Goal: Task Accomplishment & Management: Manage account settings

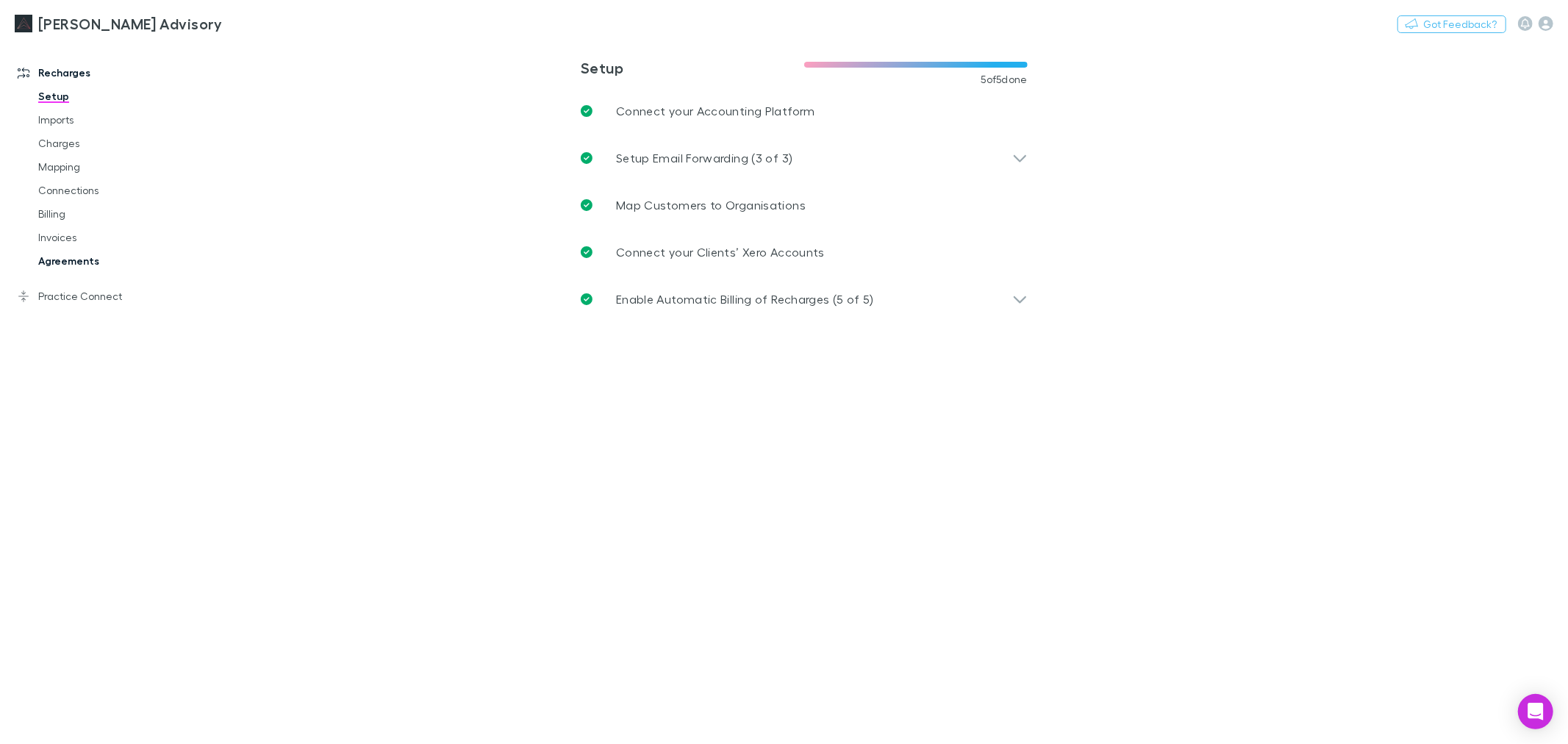
click at [53, 260] on link "Agreements" at bounding box center [113, 261] width 180 height 23
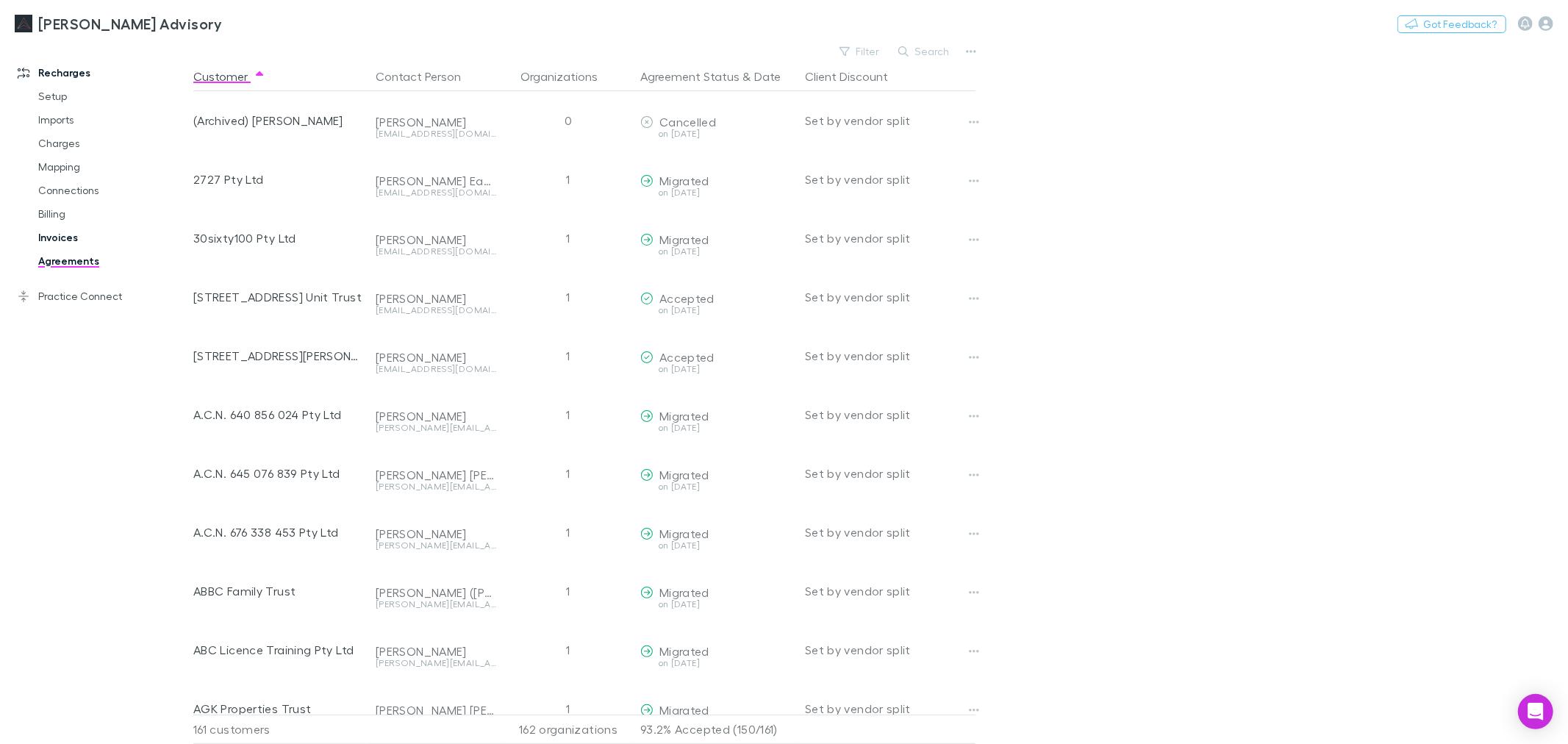
click at [56, 240] on link "Invoices" at bounding box center [113, 237] width 180 height 23
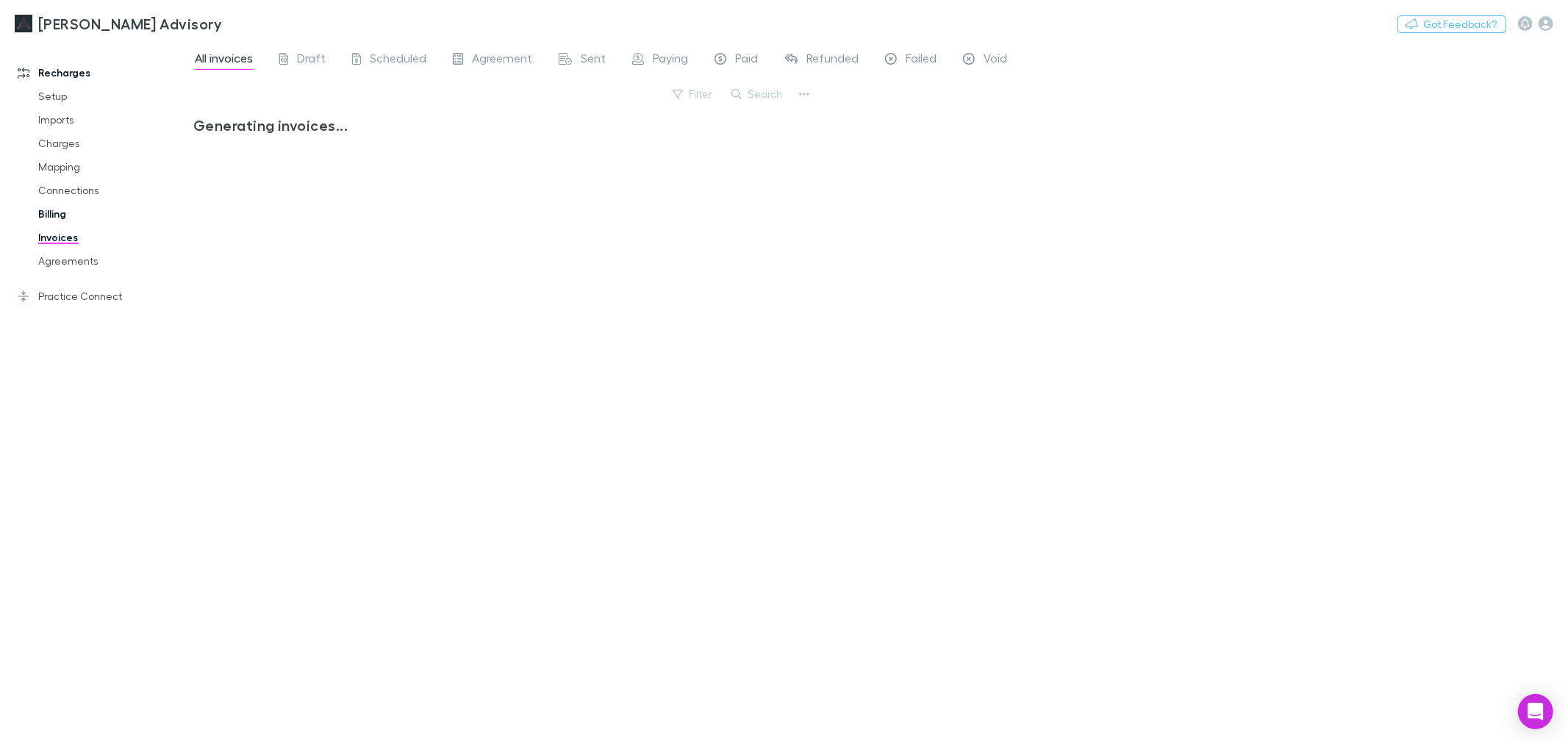
click at [59, 216] on link "Billing" at bounding box center [113, 213] width 180 height 23
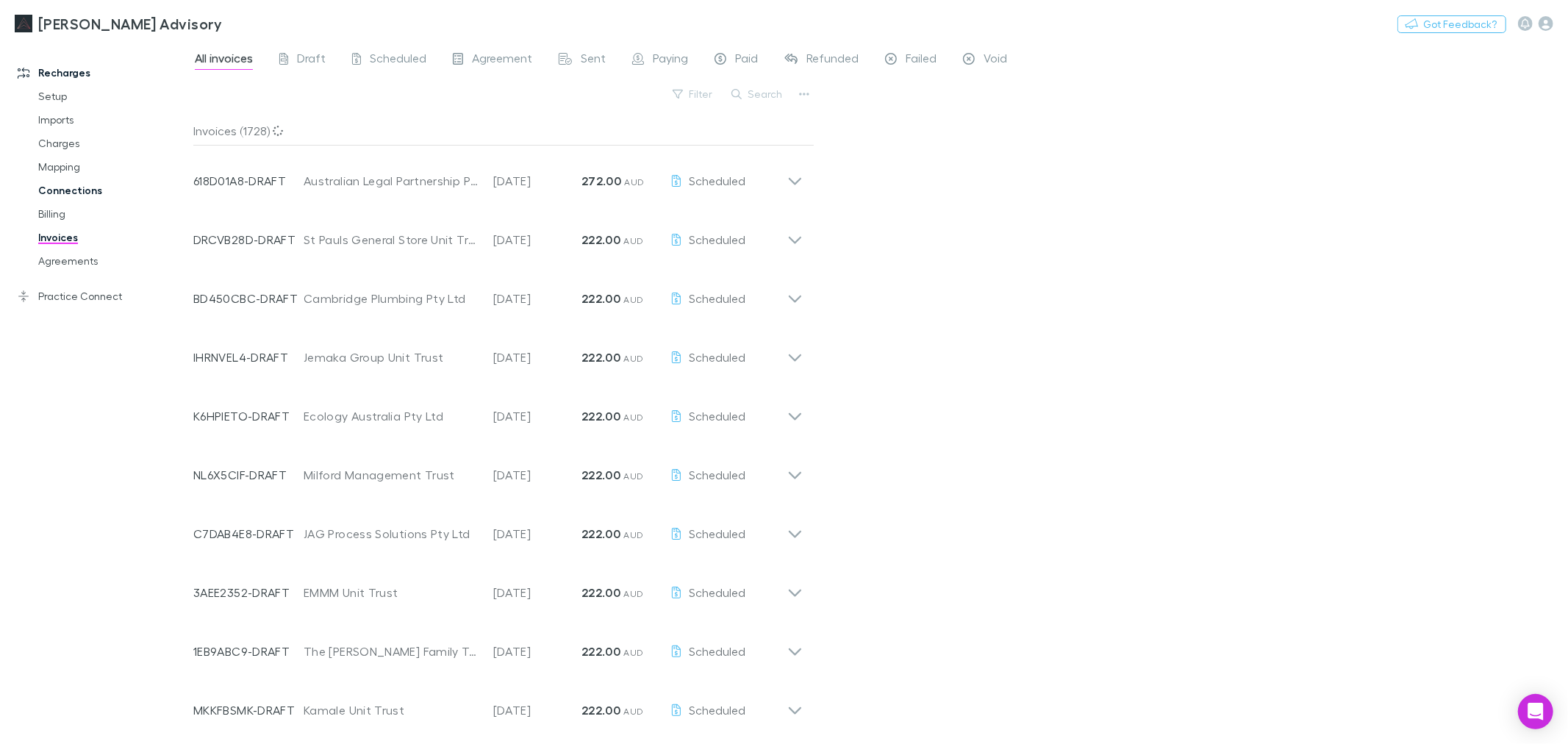
click at [72, 186] on link "Connections" at bounding box center [113, 190] width 180 height 23
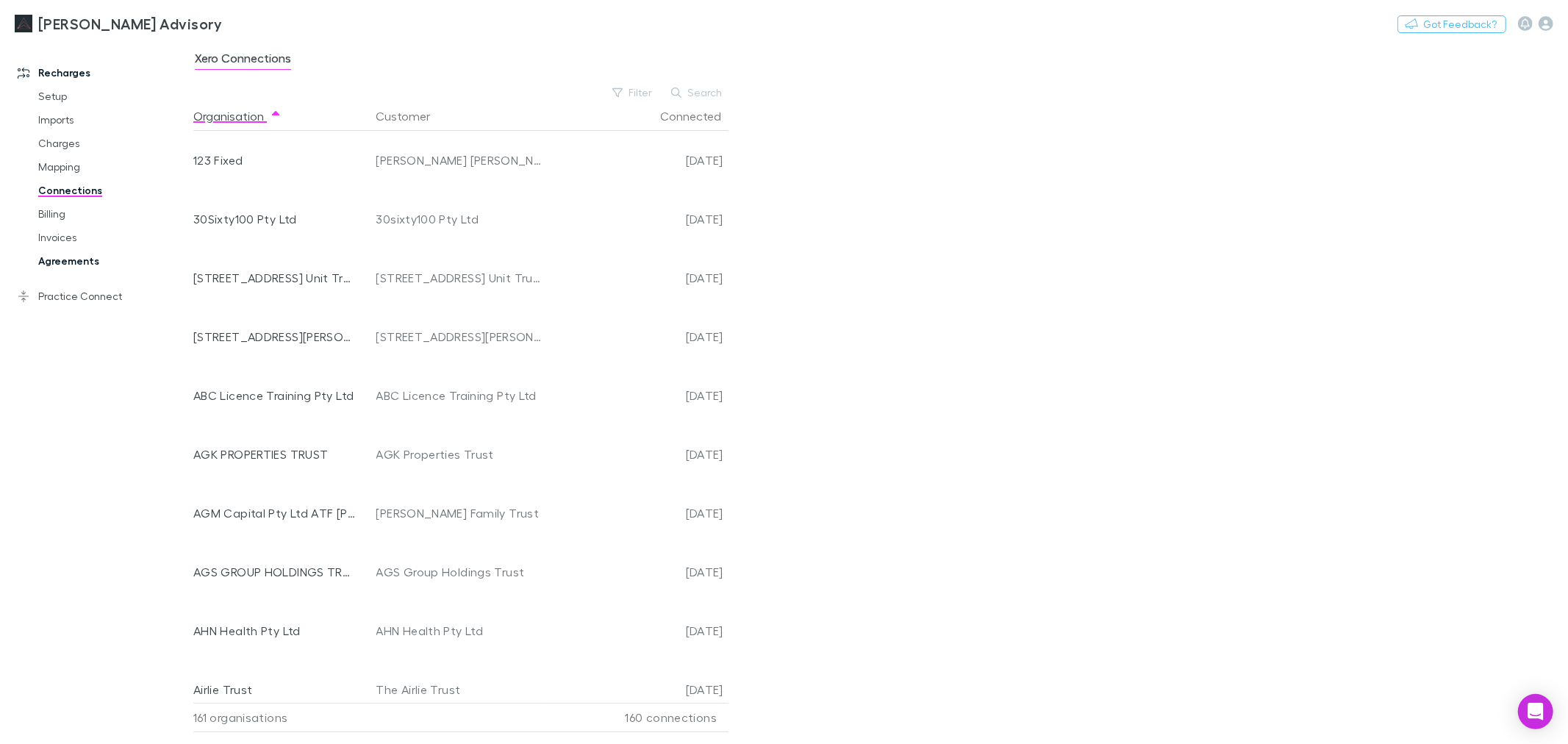
click at [62, 271] on link "Agreements" at bounding box center [113, 261] width 180 height 23
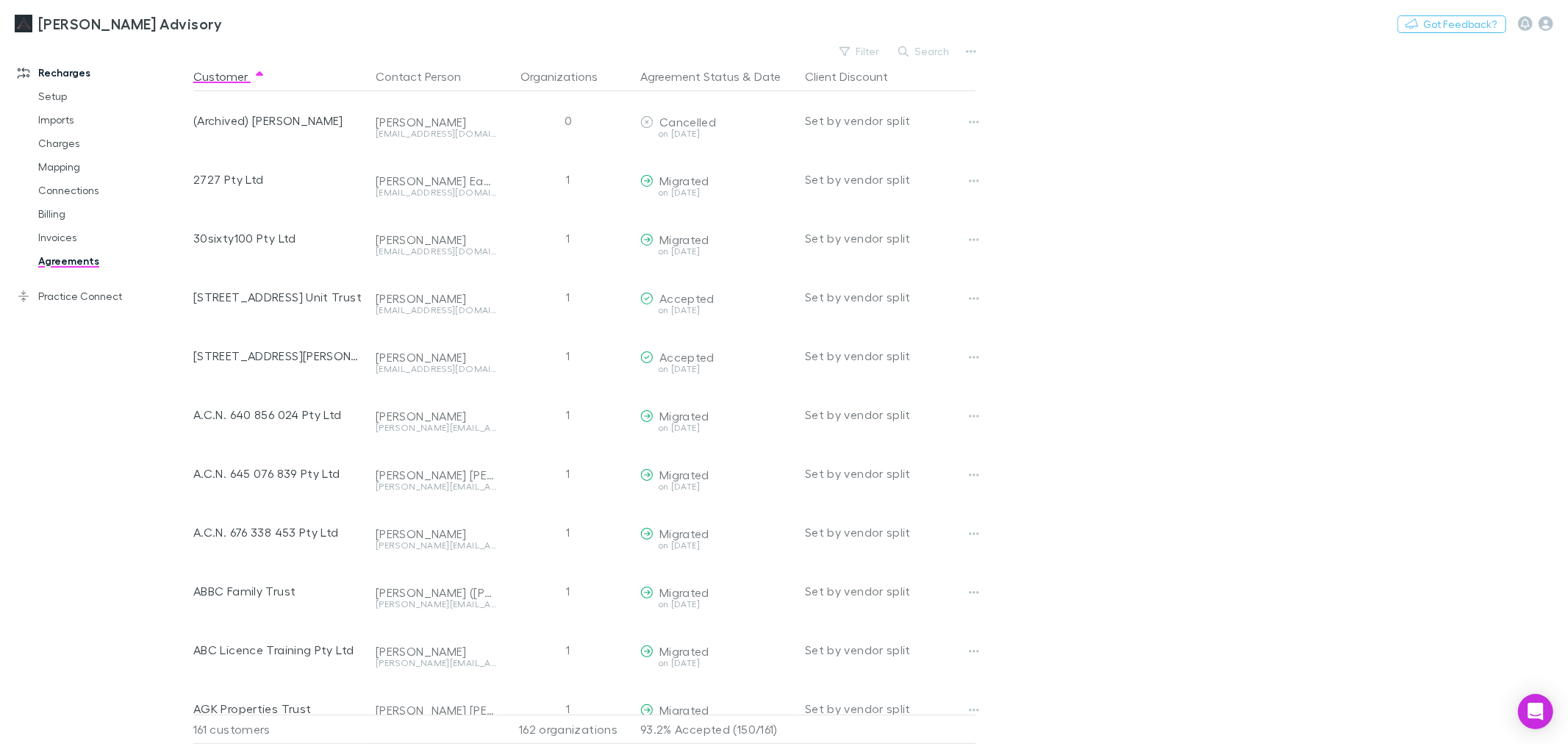
click at [71, 268] on link "Agreements" at bounding box center [113, 261] width 180 height 23
click at [938, 43] on button "Search" at bounding box center [924, 51] width 67 height 17
click at [916, 51] on input "text" at bounding box center [899, 51] width 74 height 20
click at [914, 51] on input "text" at bounding box center [899, 51] width 74 height 20
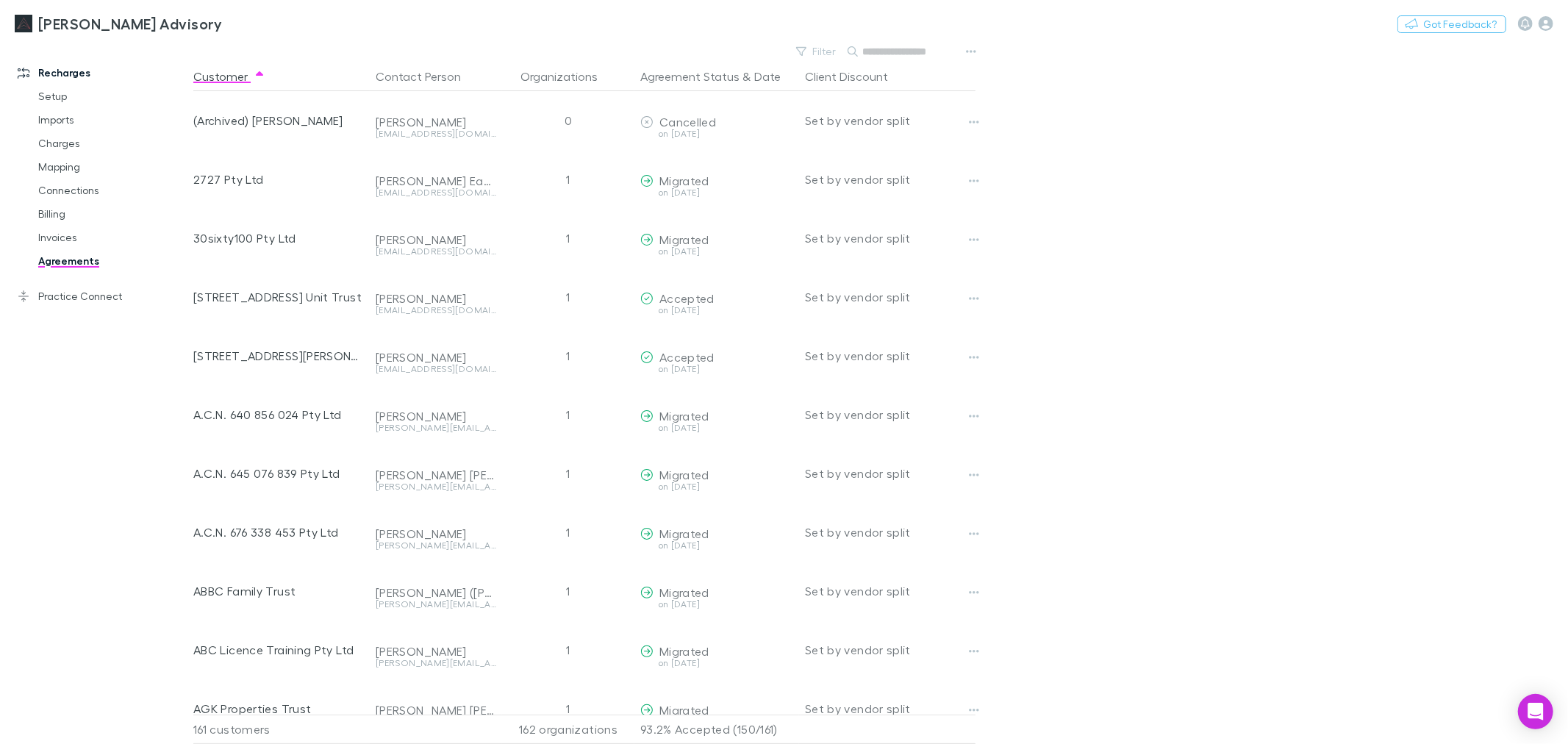
click at [914, 51] on input "text" at bounding box center [899, 51] width 74 height 20
click at [75, 237] on link "Invoices" at bounding box center [113, 237] width 180 height 23
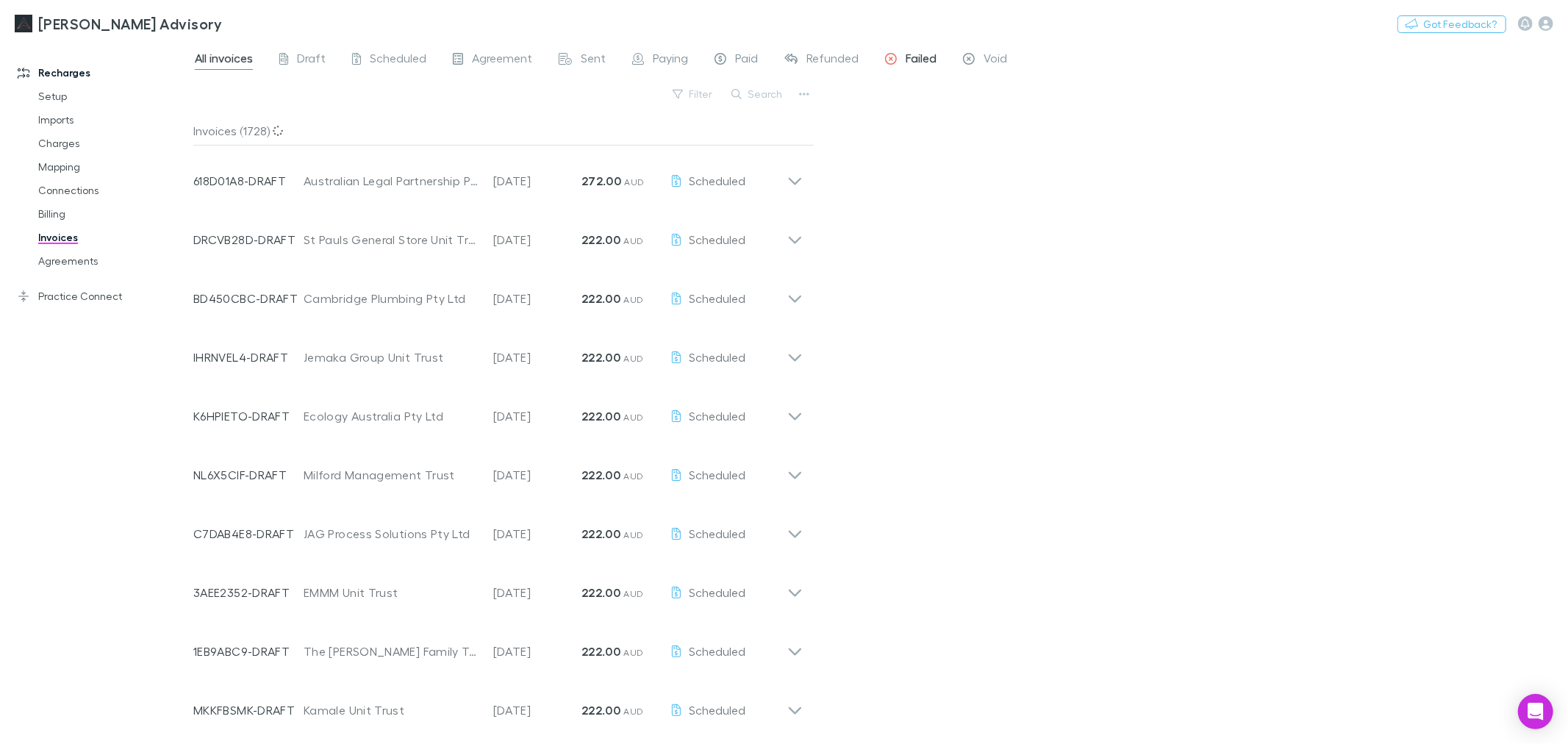
click at [889, 67] on icon at bounding box center [891, 60] width 12 height 16
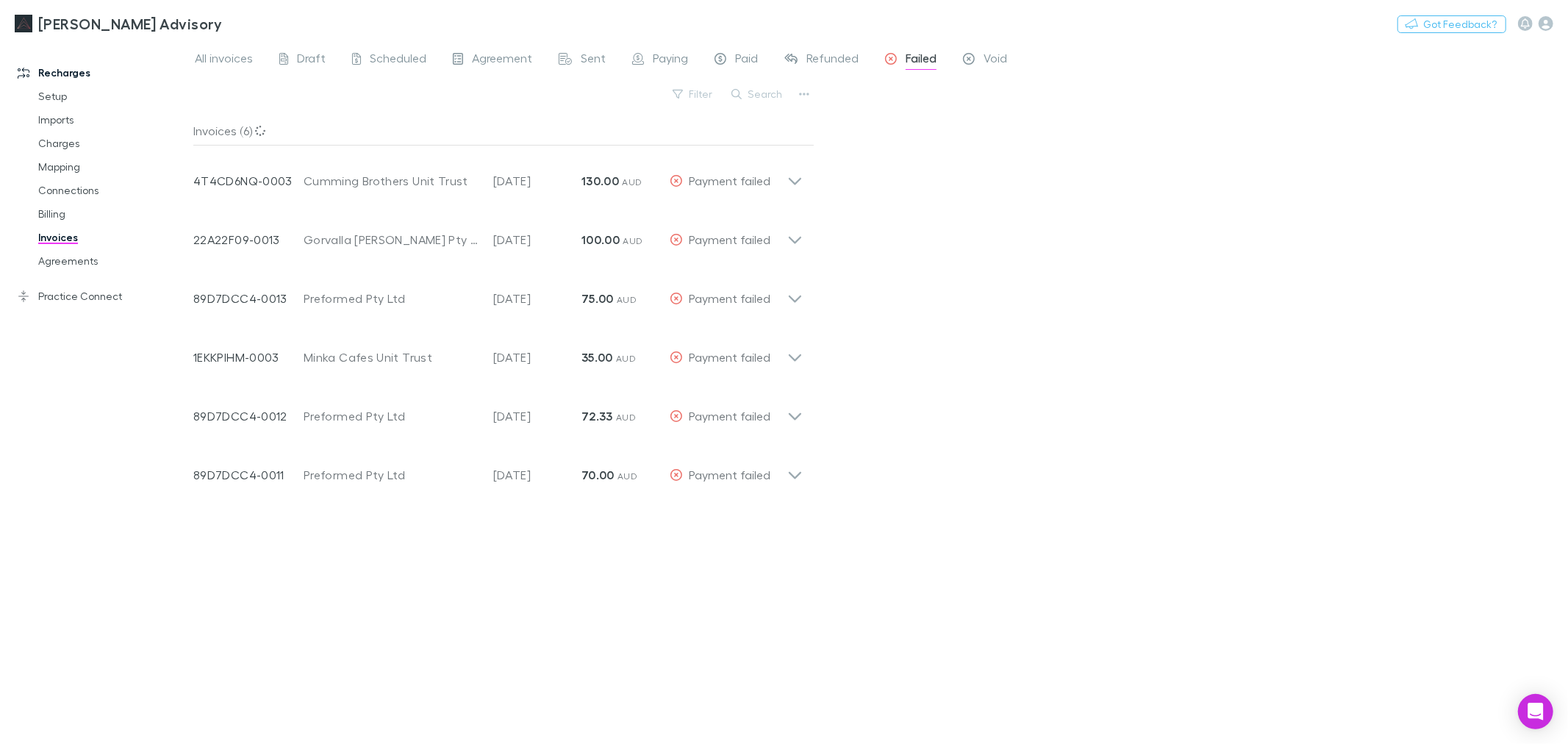
click at [1066, 246] on div "All invoices Draft Scheduled Agreement Sent Paying Paid Refunded Failed Void Fi…" at bounding box center [880, 392] width 1375 height 703
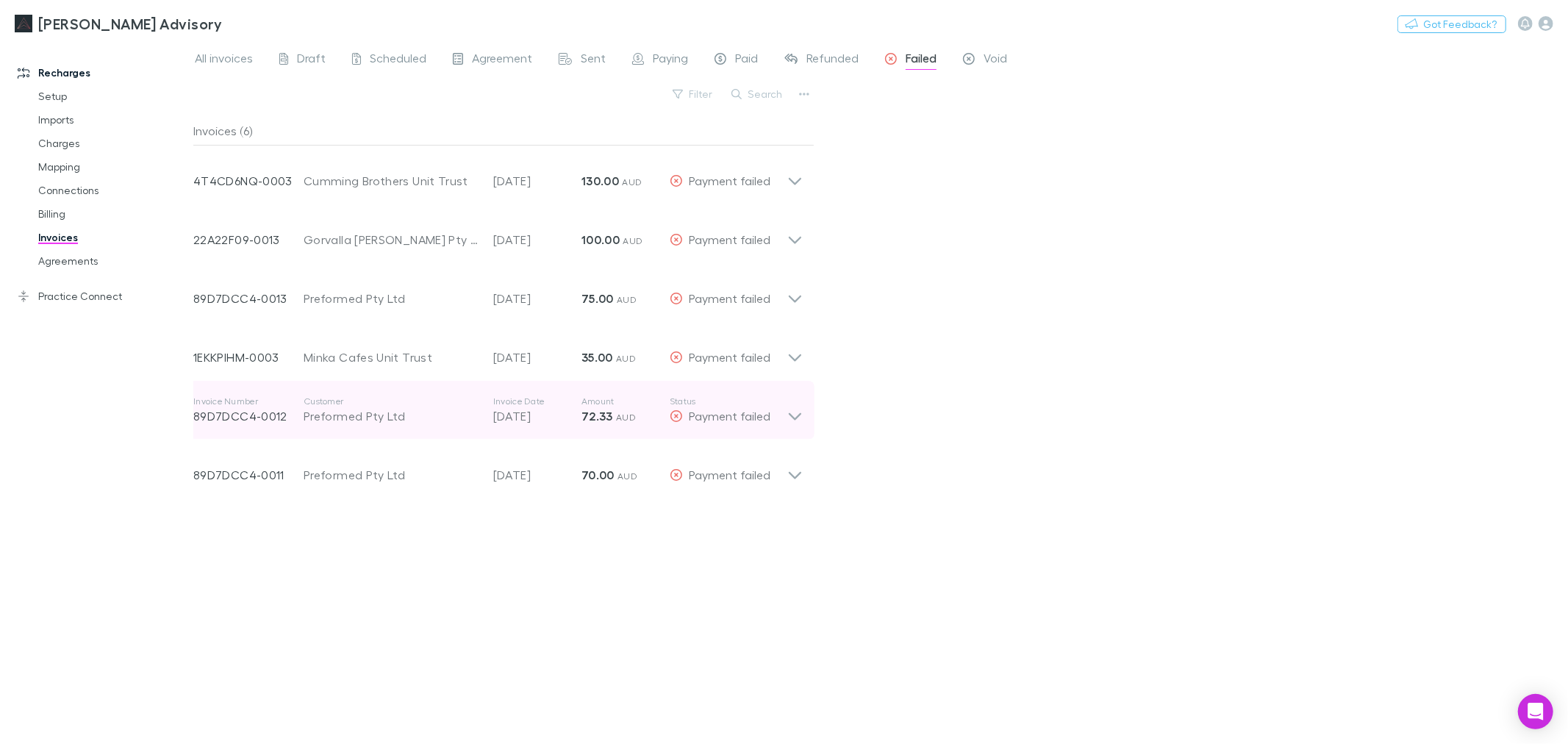
click at [761, 405] on p "Status" at bounding box center [728, 401] width 117 height 12
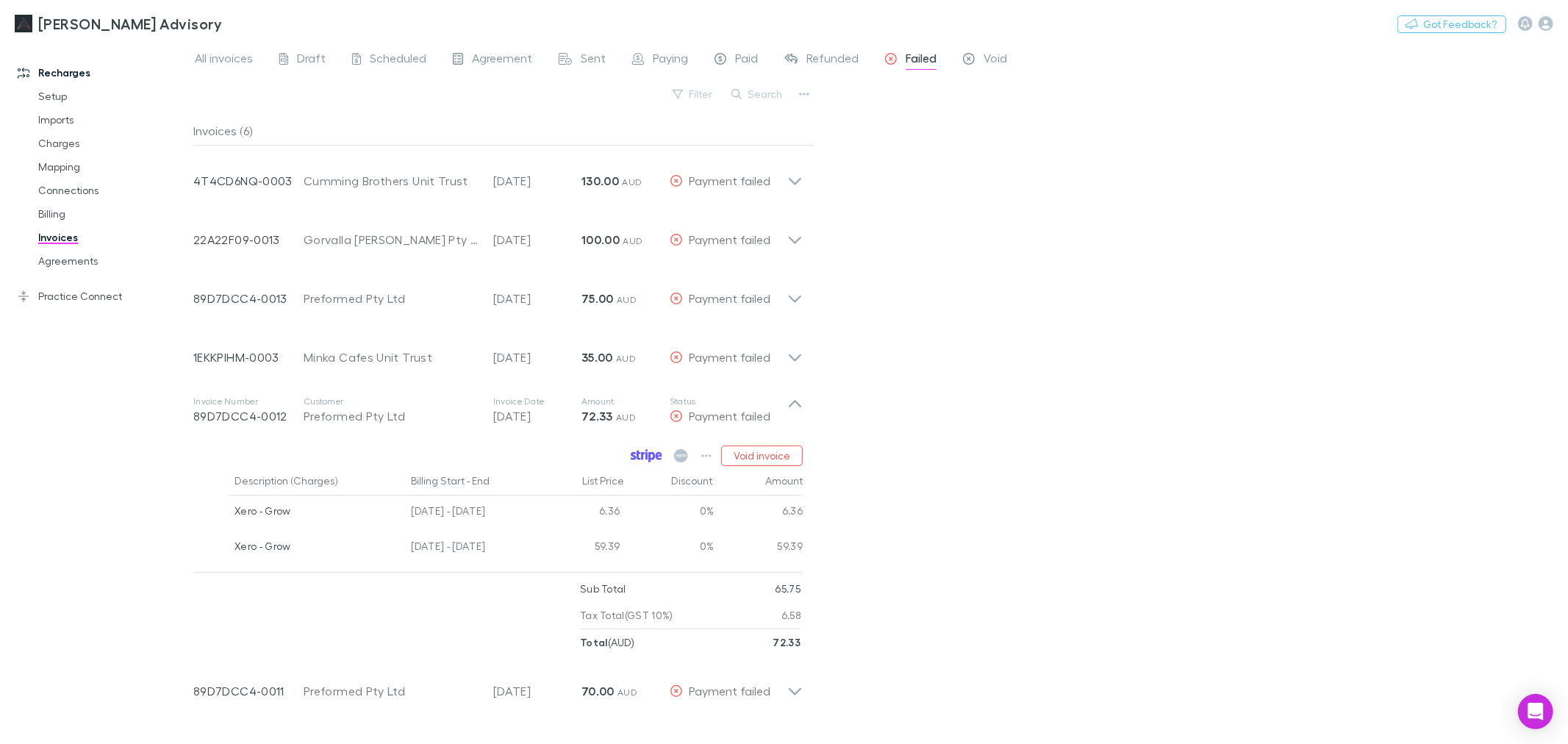
click at [640, 455] on icon at bounding box center [646, 456] width 32 height 14
click at [1112, 350] on div "All invoices Draft Scheduled Agreement Sent Paying Paid Refunded Failed Void Fi…" at bounding box center [880, 392] width 1375 height 703
click at [84, 260] on link "Agreements" at bounding box center [113, 261] width 180 height 23
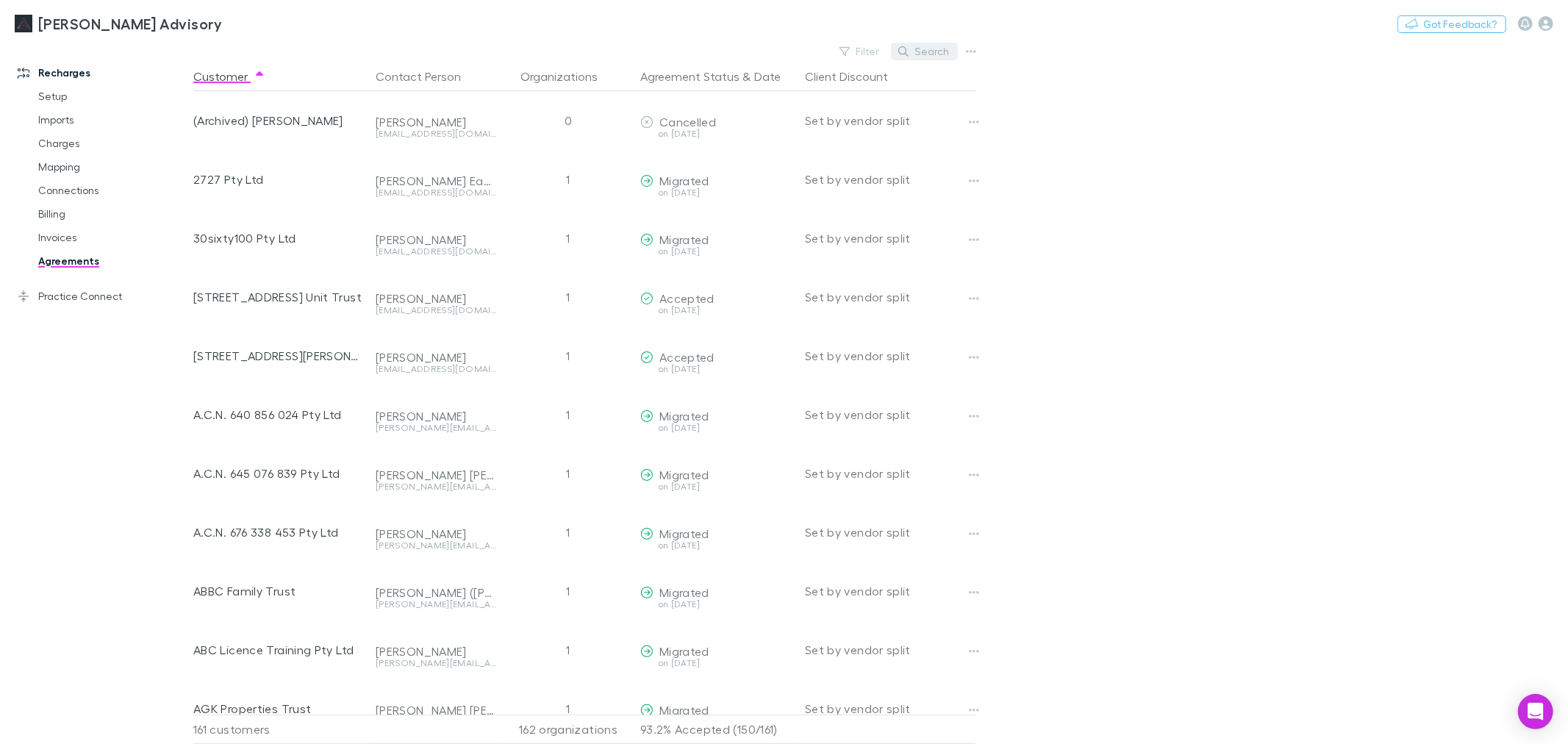
click at [919, 51] on button "Search" at bounding box center [924, 51] width 67 height 17
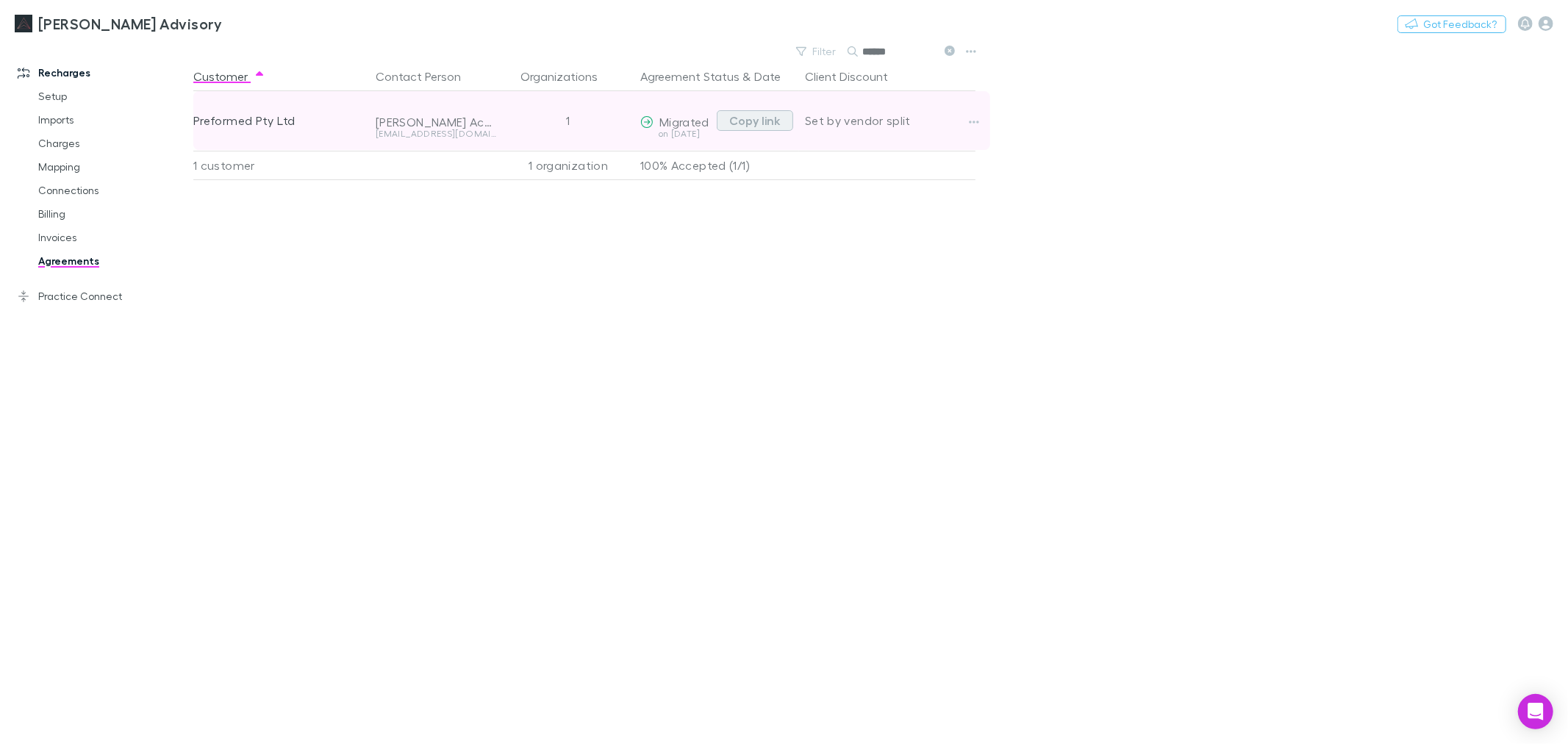
type input "******"
click at [762, 119] on button "Copy link" at bounding box center [755, 120] width 77 height 20
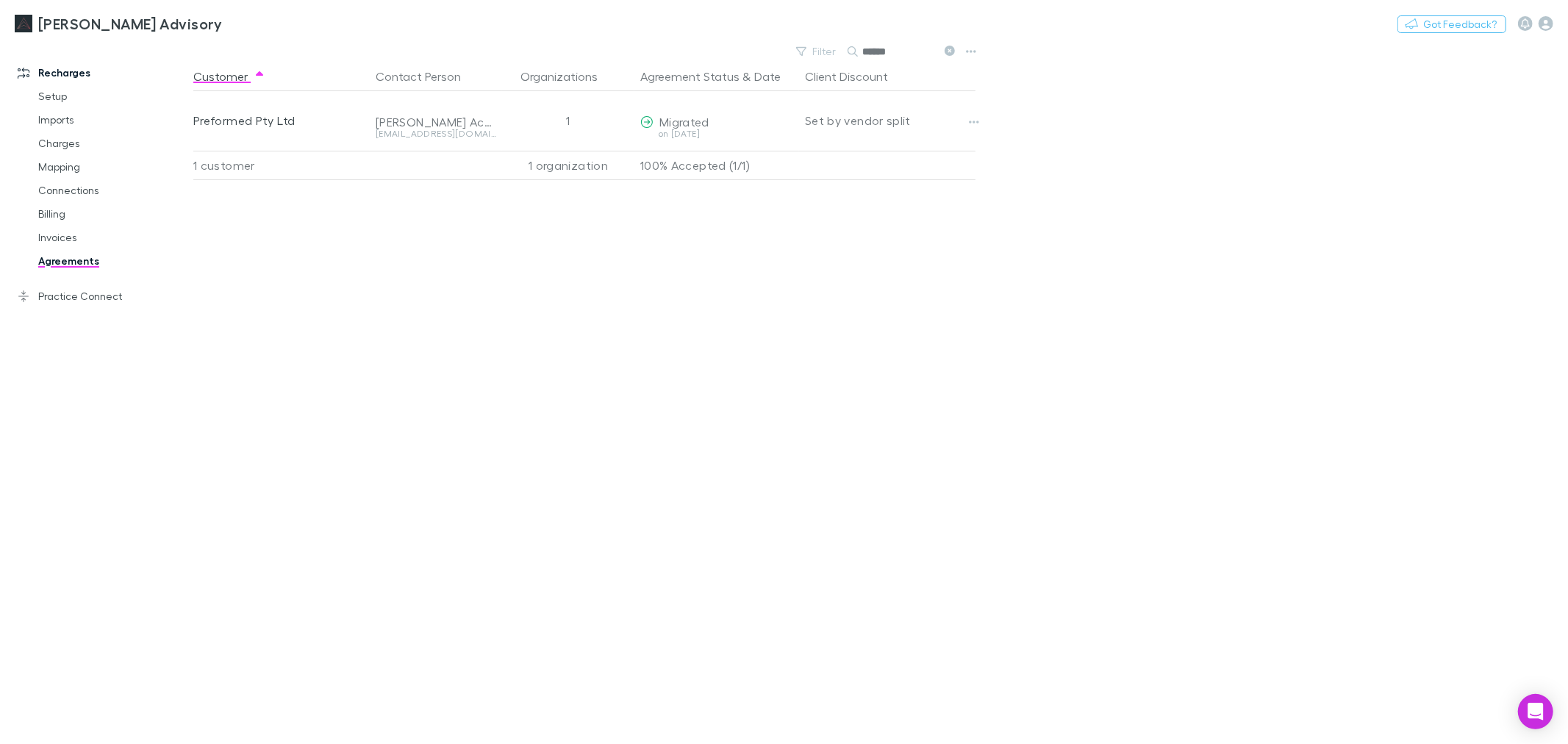
click at [81, 261] on link "Agreements" at bounding box center [113, 261] width 180 height 23
click at [306, 305] on div "Customer Contact Person Organizations Agreement Status & Date Client Discount P…" at bounding box center [598, 403] width 809 height 682
click at [77, 261] on link "Agreements" at bounding box center [113, 261] width 180 height 23
click at [65, 239] on link "Invoices" at bounding box center [113, 237] width 180 height 23
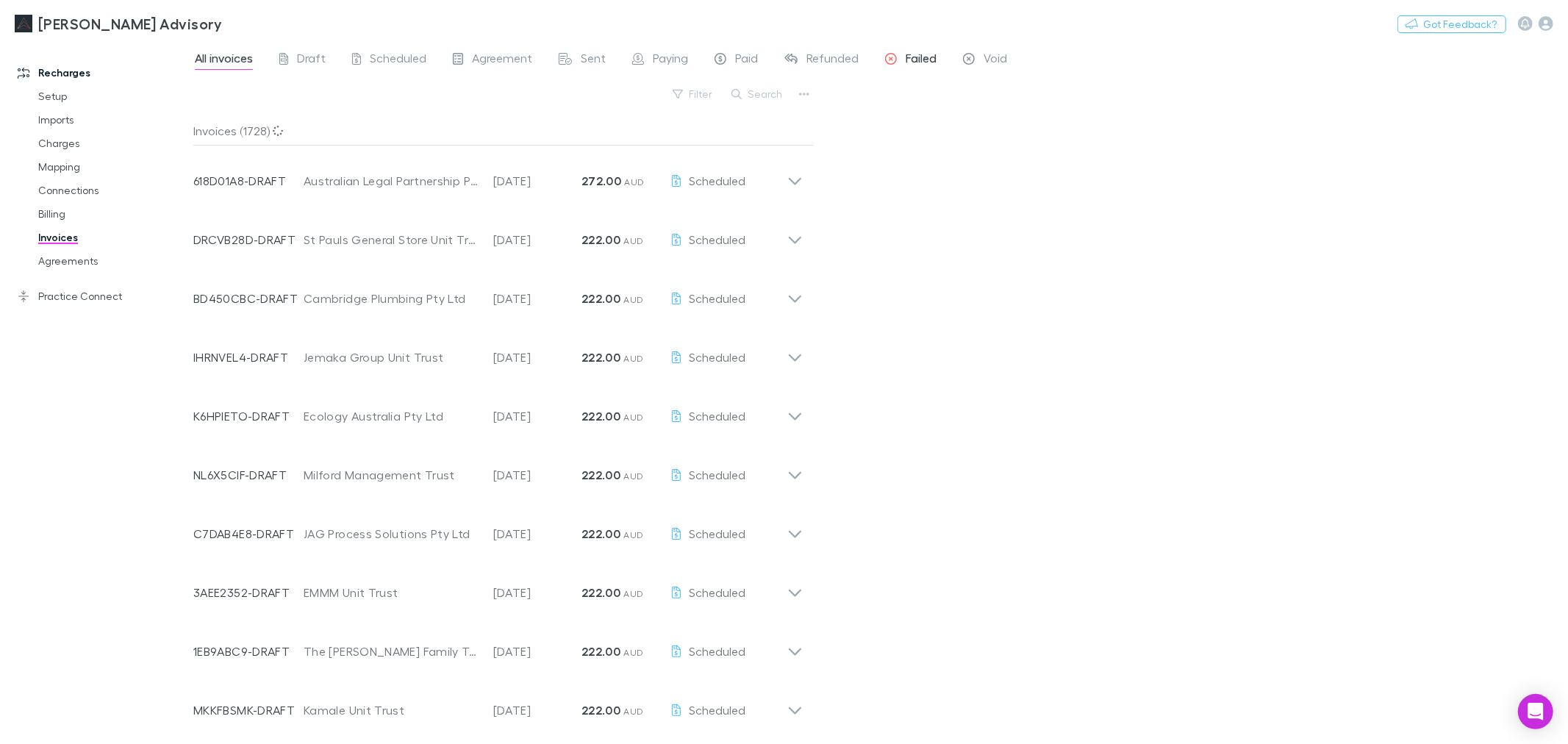
click at [920, 59] on span "Failed" at bounding box center [921, 59] width 31 height 19
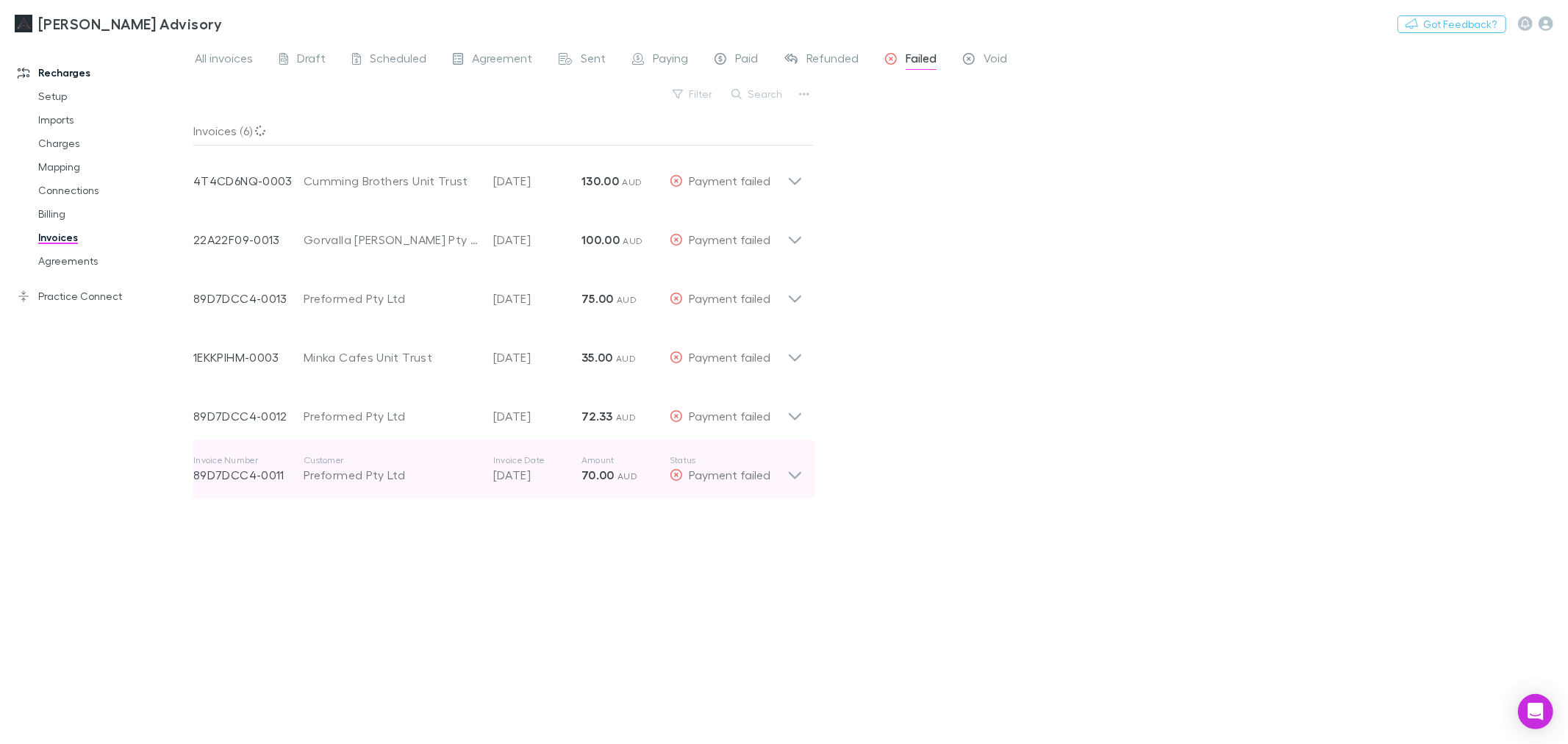
click at [788, 458] on icon at bounding box center [795, 468] width 16 height 29
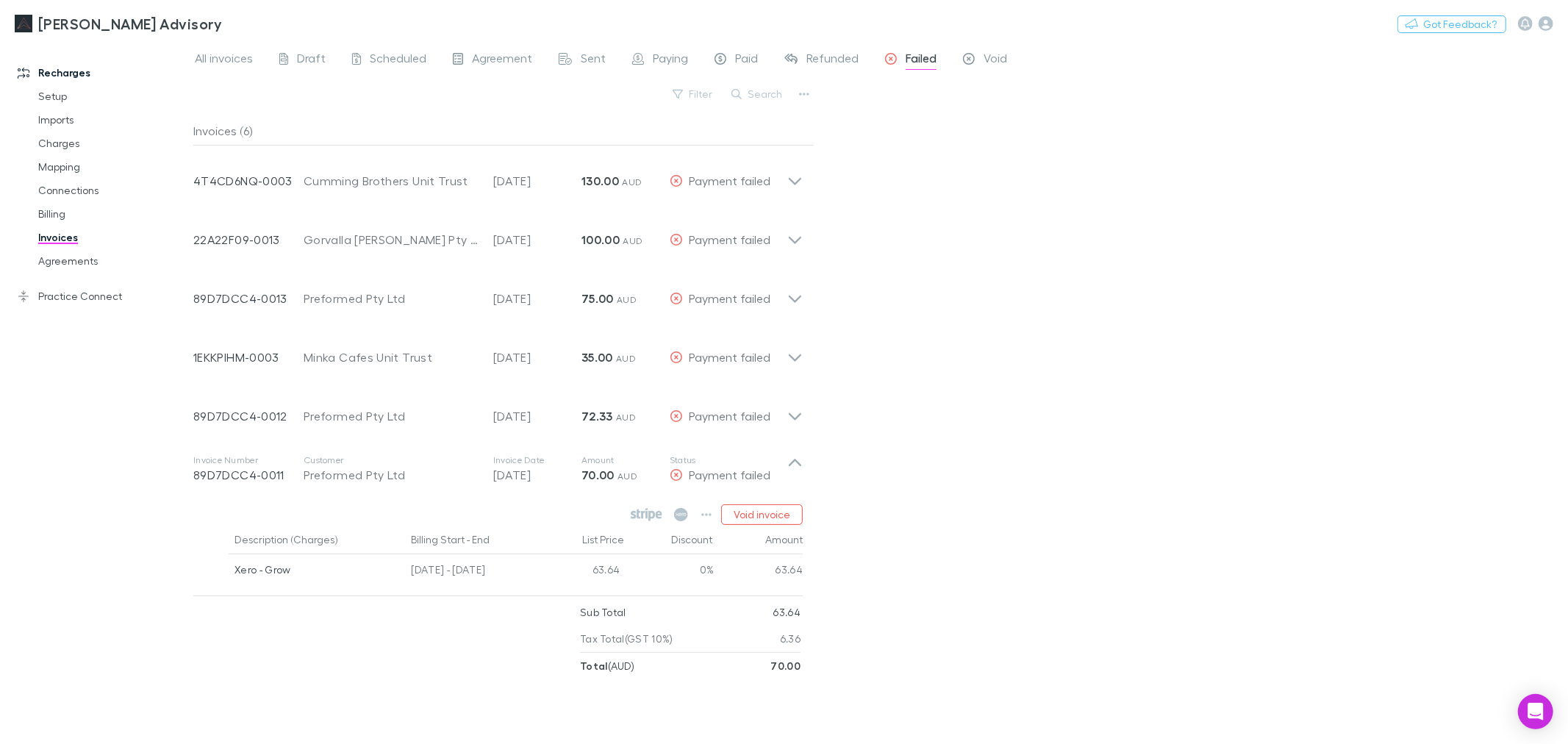
click at [649, 515] on icon at bounding box center [646, 515] width 32 height 14
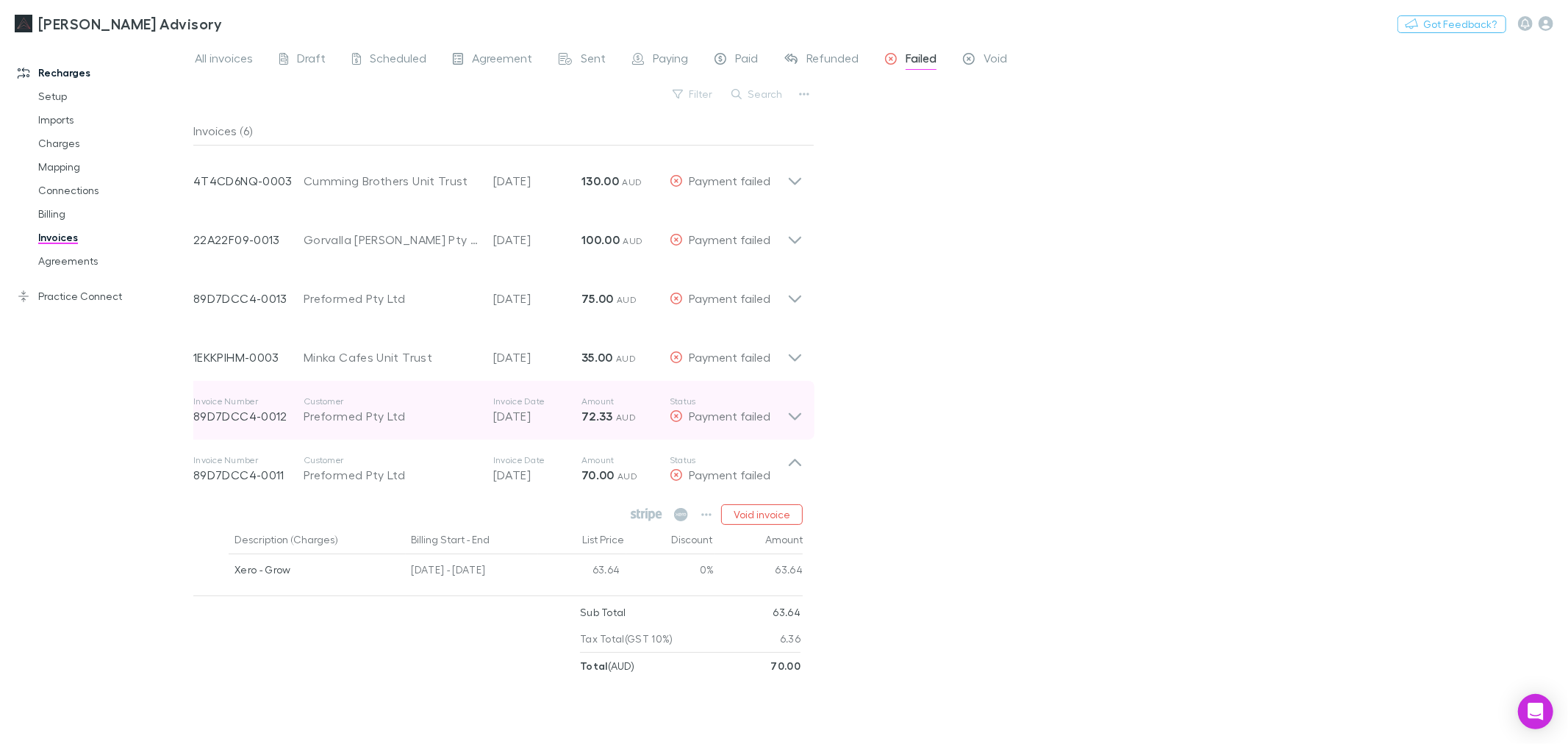
click at [799, 417] on icon at bounding box center [795, 410] width 16 height 29
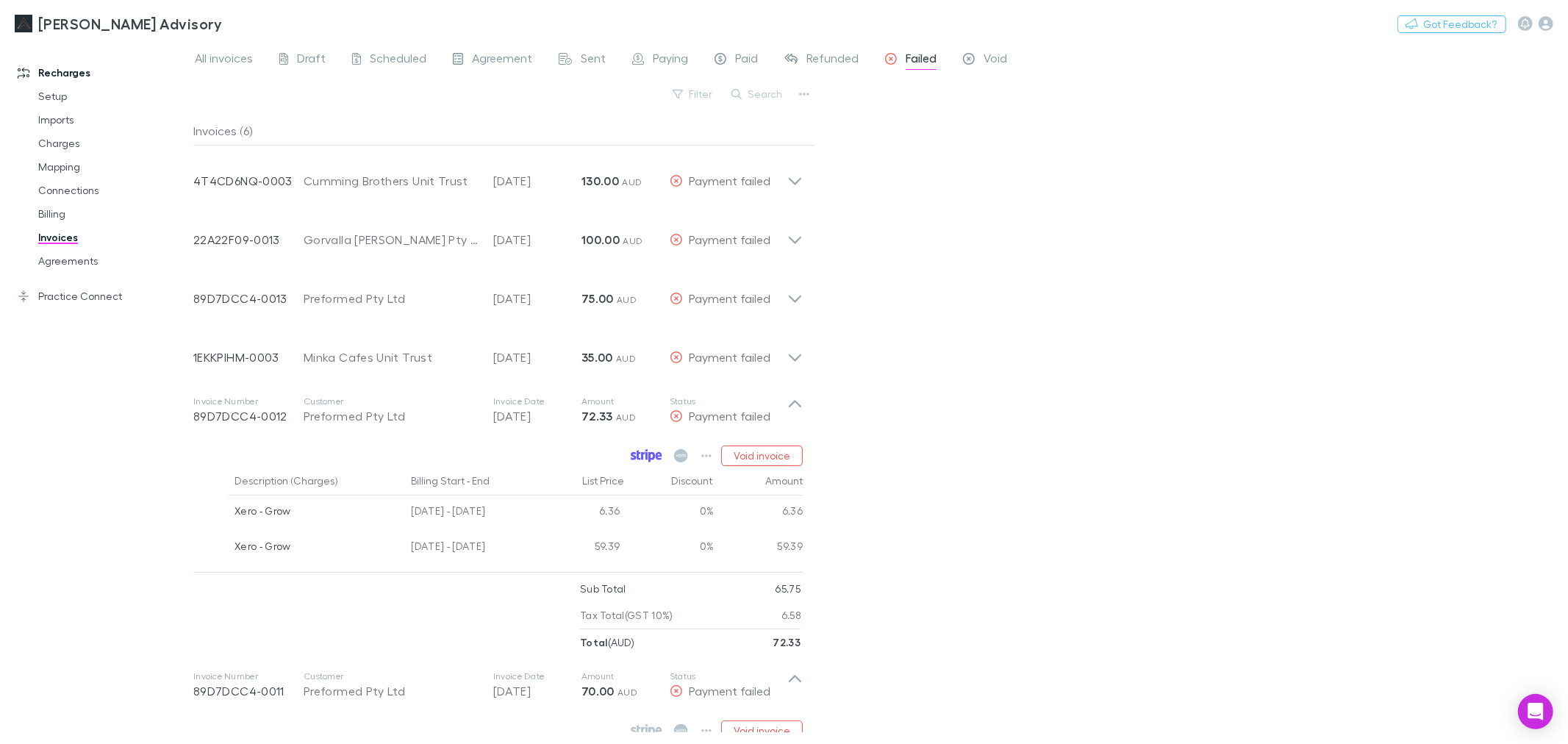
click at [651, 459] on icon at bounding box center [652, 457] width 7 height 11
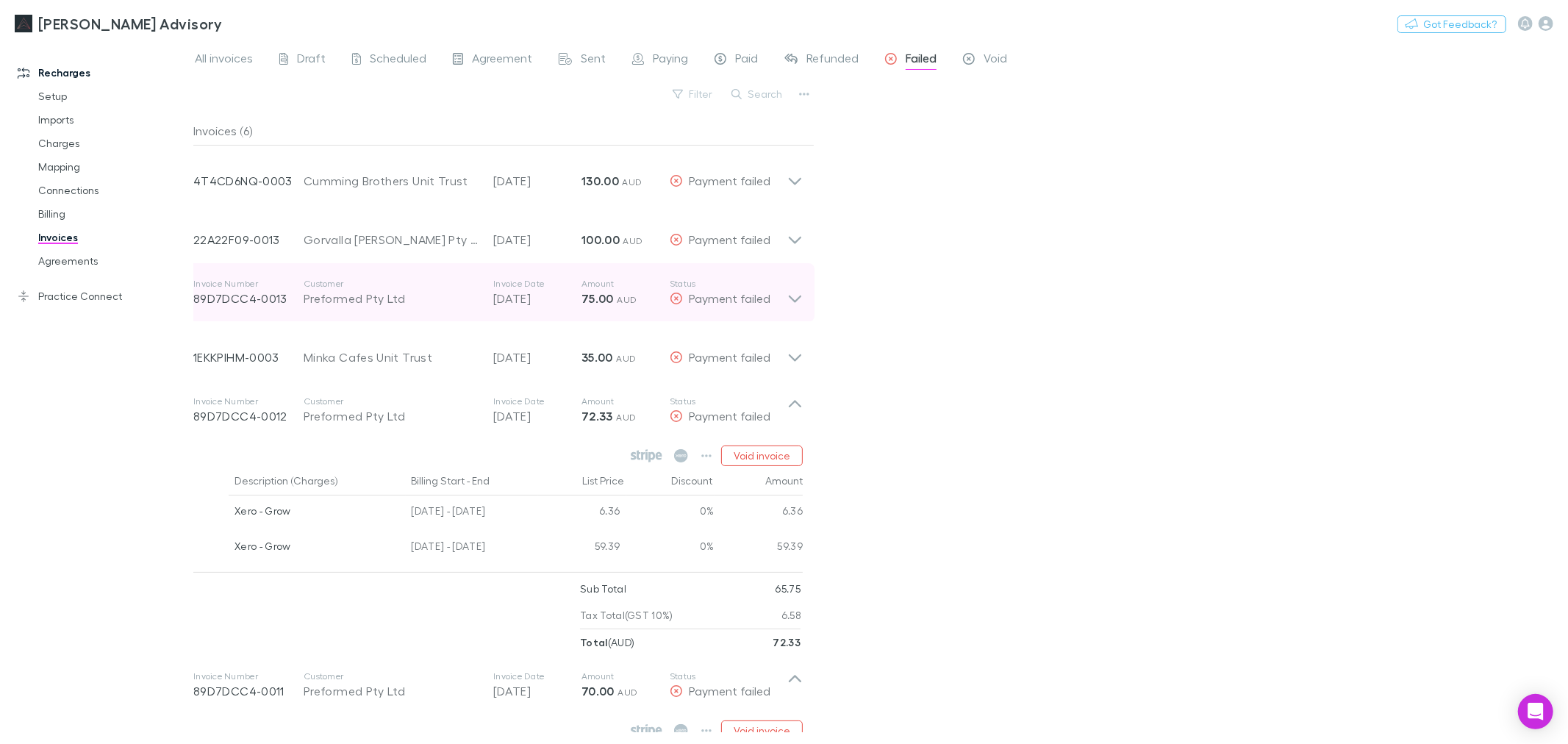
click at [790, 305] on icon at bounding box center [795, 292] width 16 height 29
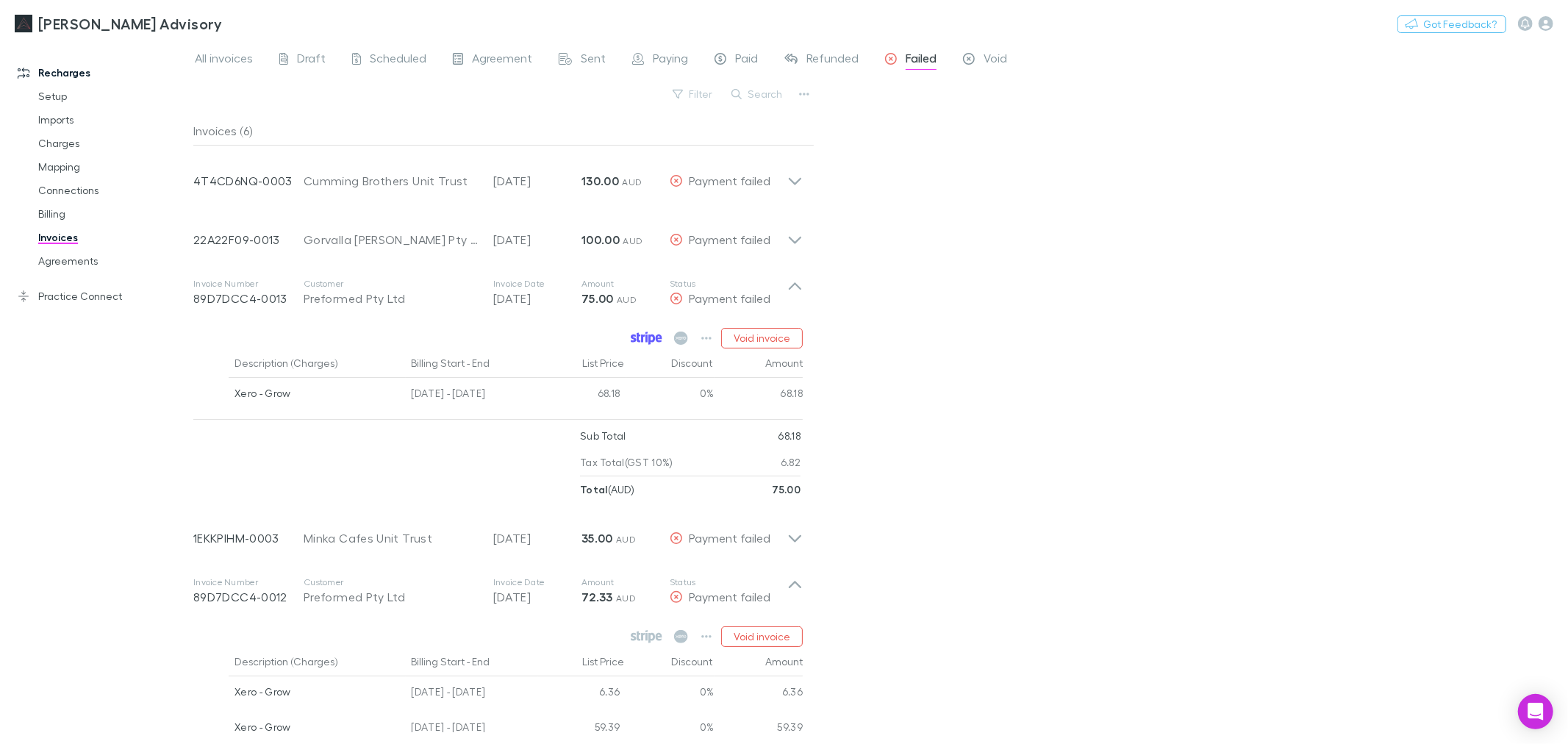
click at [638, 340] on icon at bounding box center [638, 337] width 4 height 10
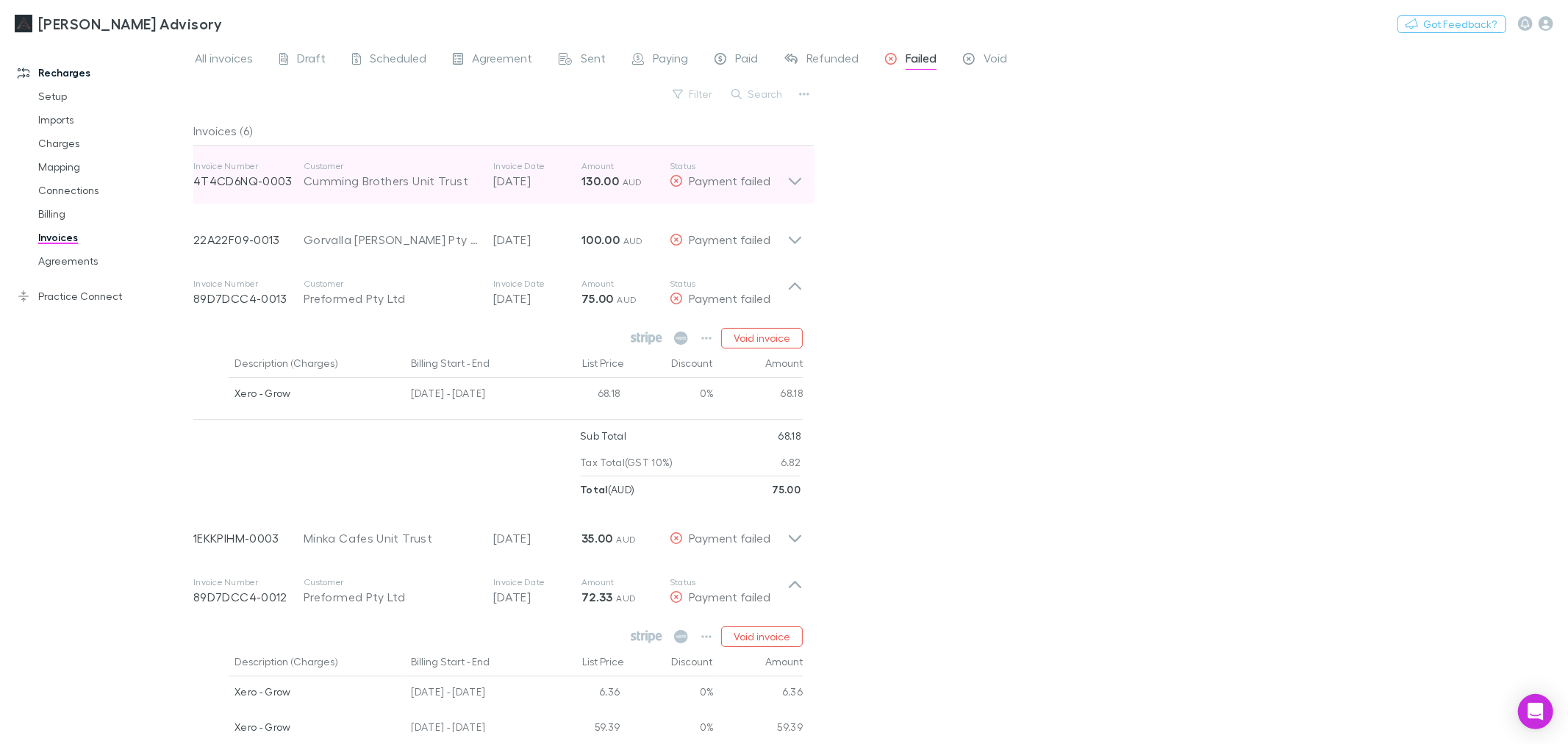
click at [792, 182] on icon at bounding box center [795, 182] width 13 height 8
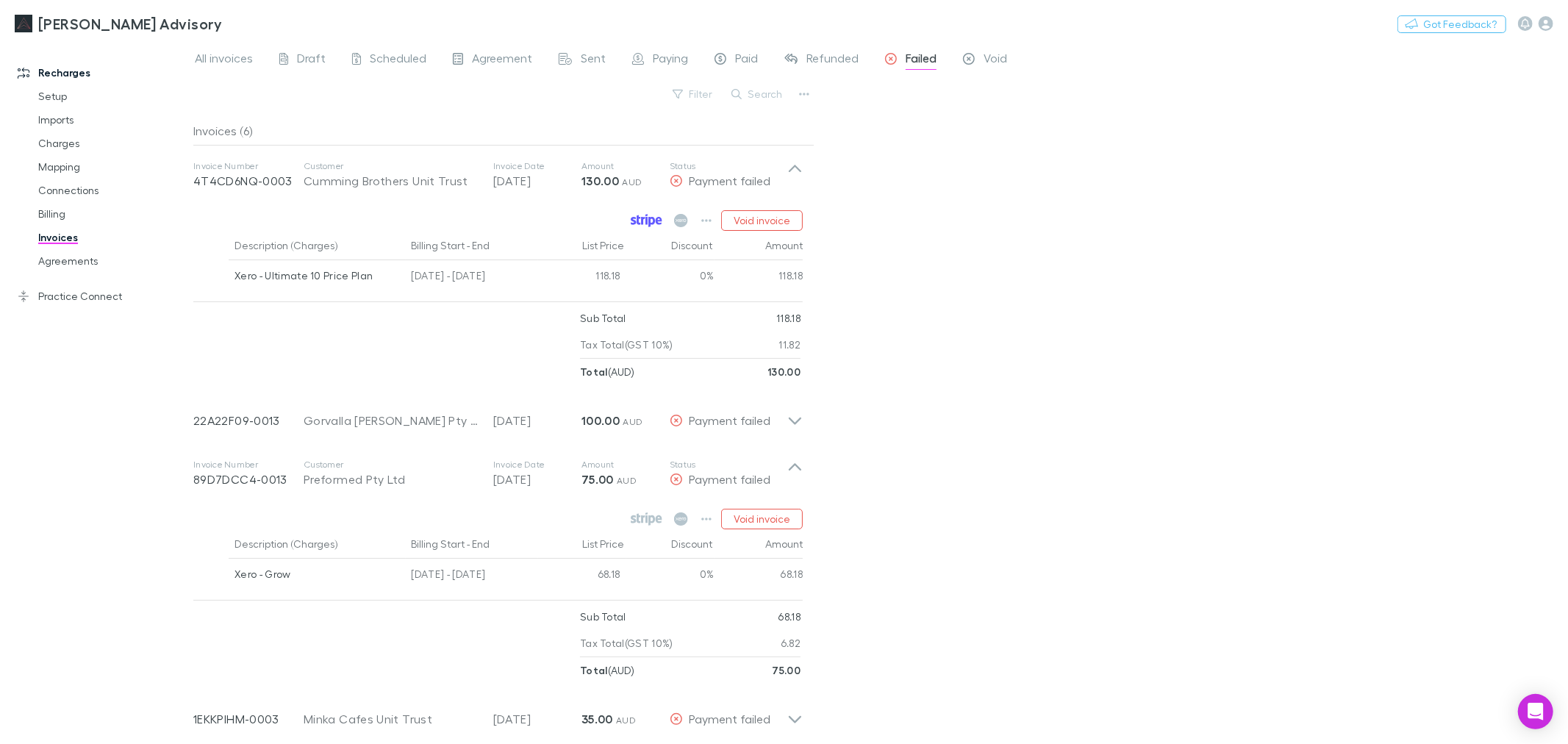
click at [640, 222] on icon at bounding box center [638, 220] width 4 height 10
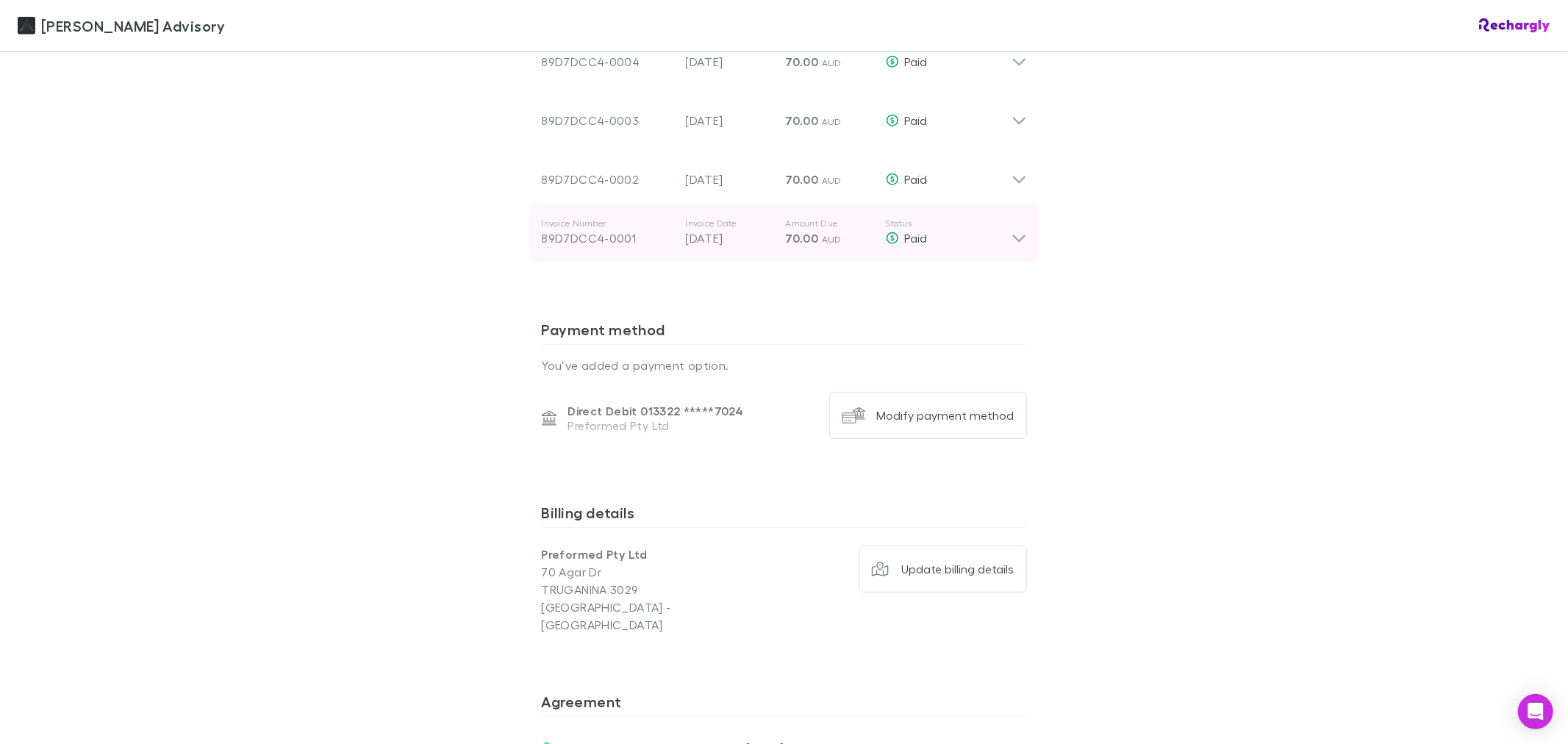
scroll to position [1661, 0]
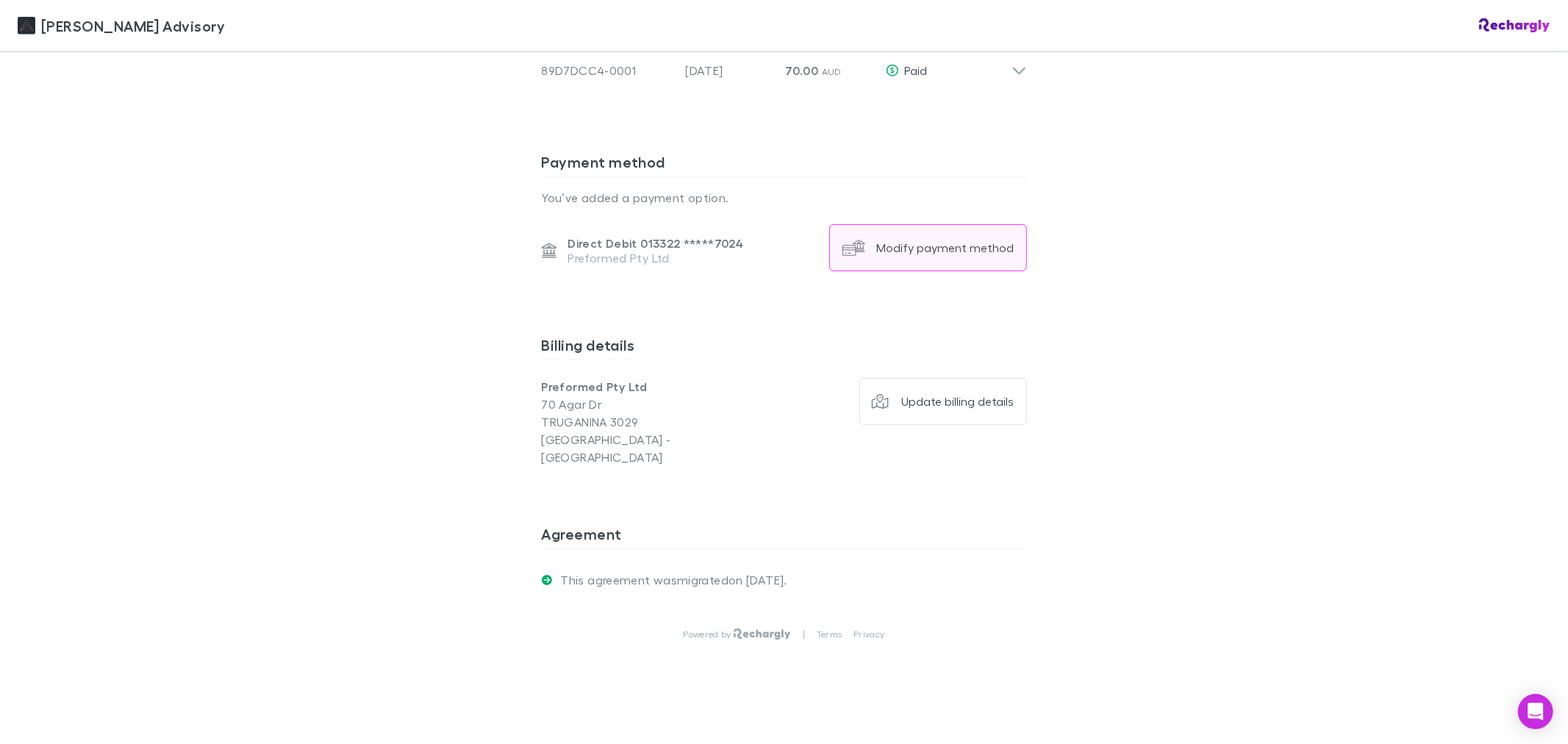
click at [953, 248] on div "Modify payment method" at bounding box center [946, 248] width 138 height 15
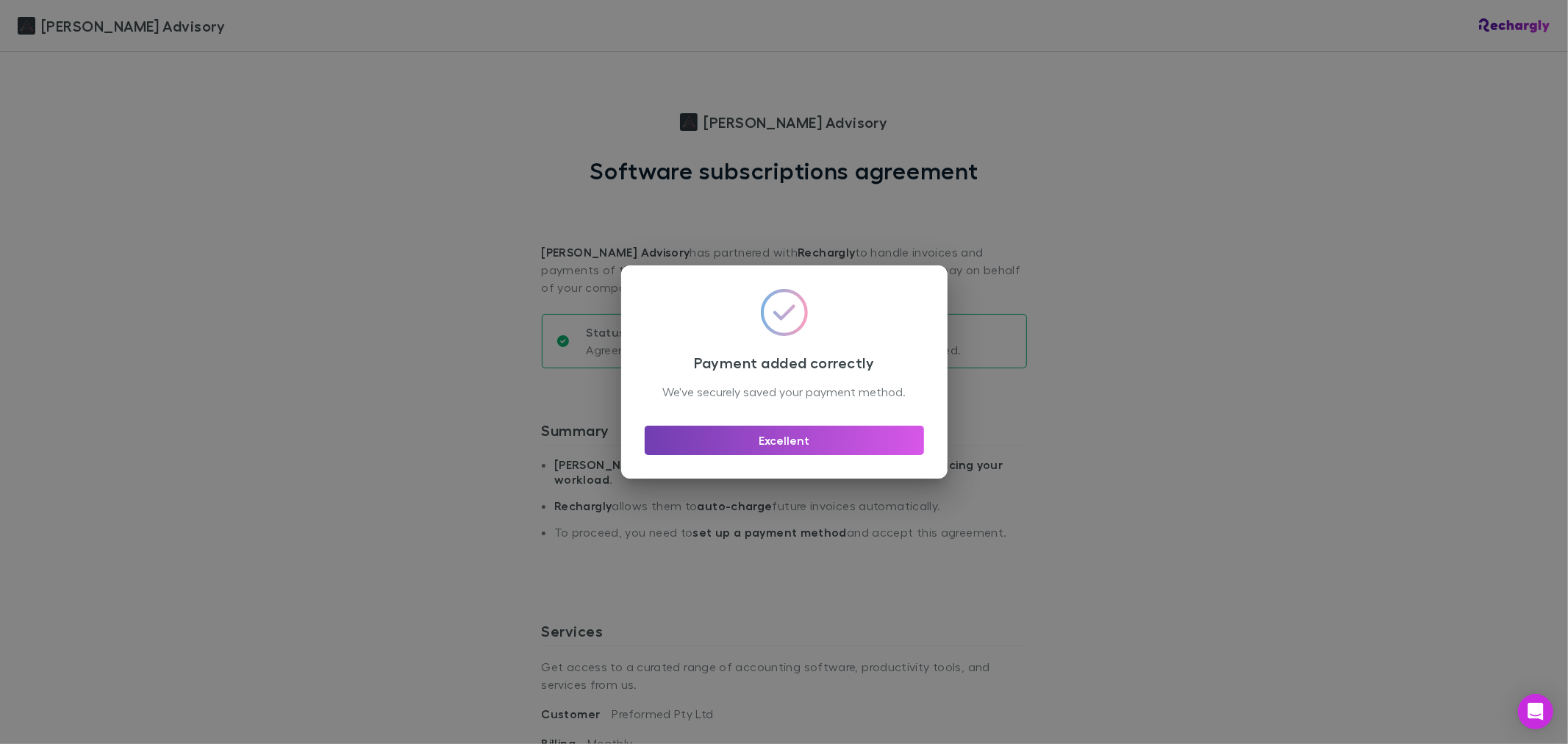
drag, startPoint x: 864, startPoint y: 457, endPoint x: 864, endPoint y: 419, distance: 38.0
click at [862, 455] on button "Excellent" at bounding box center [785, 440] width 280 height 29
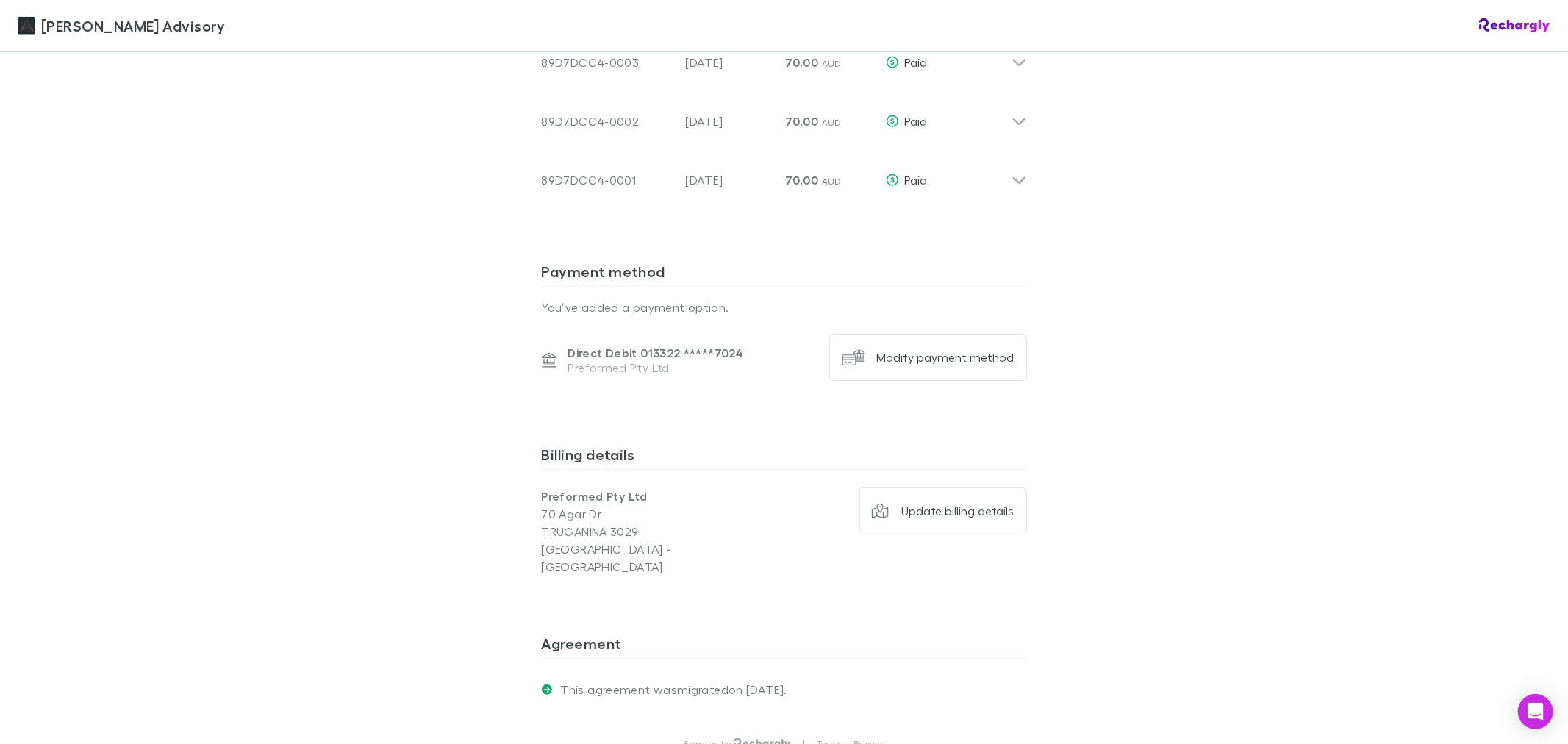
scroll to position [1061, 0]
